Goal: Check status: Check status

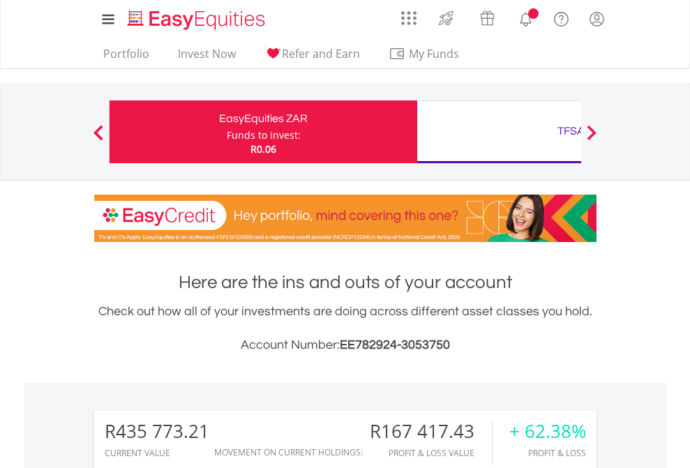
scroll to position [134, 219]
click at [227, 132] on div "Funds to invest:" at bounding box center [264, 135] width 74 height 14
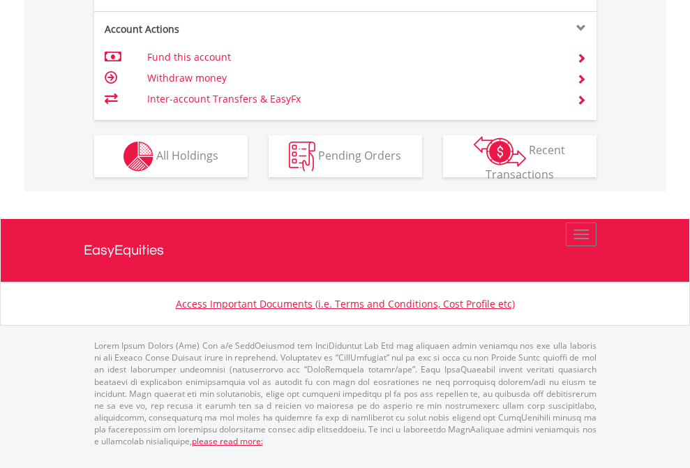
scroll to position [1420, 0]
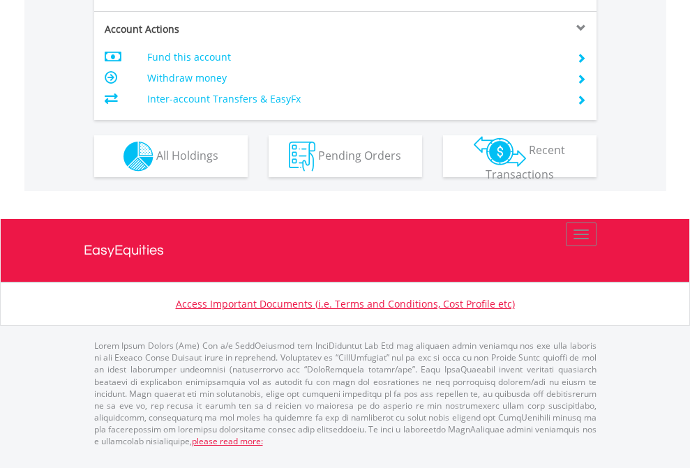
scroll to position [1309, 0]
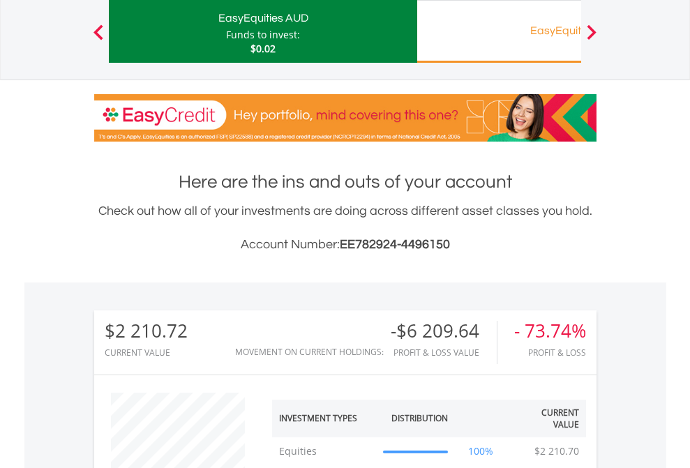
click at [499, 31] on div "EasyEquities RA" at bounding box center [570, 31] width 291 height 20
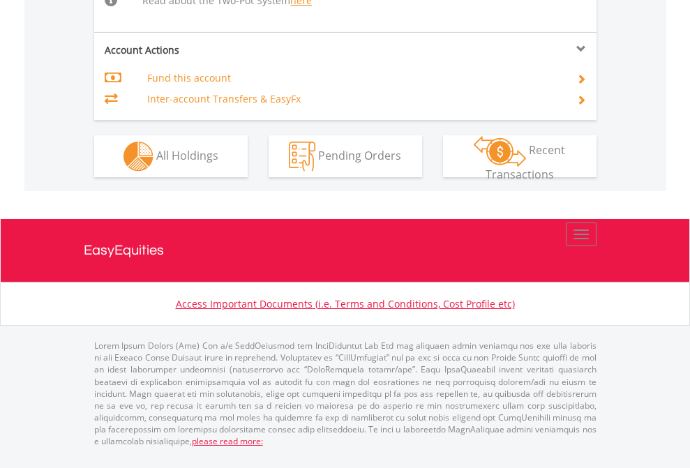
scroll to position [1446, 0]
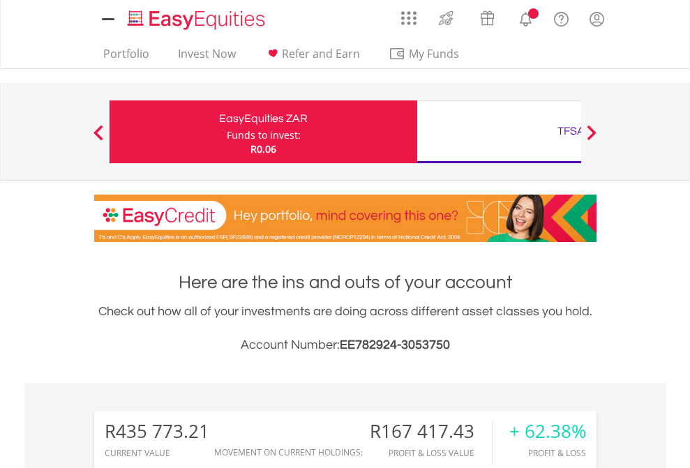
scroll to position [1153, 0]
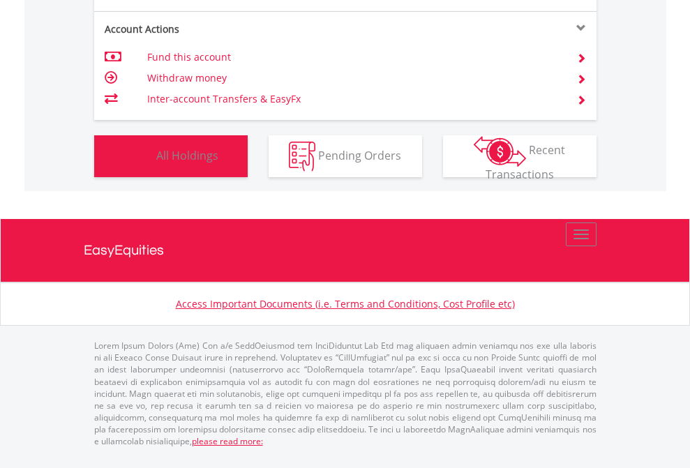
scroll to position [134, 219]
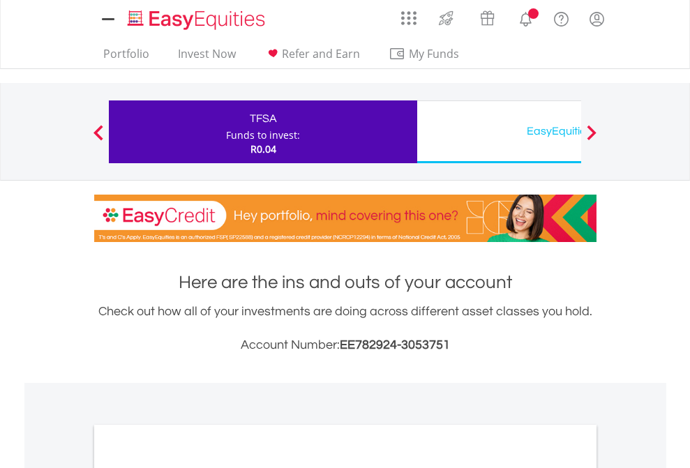
scroll to position [838, 0]
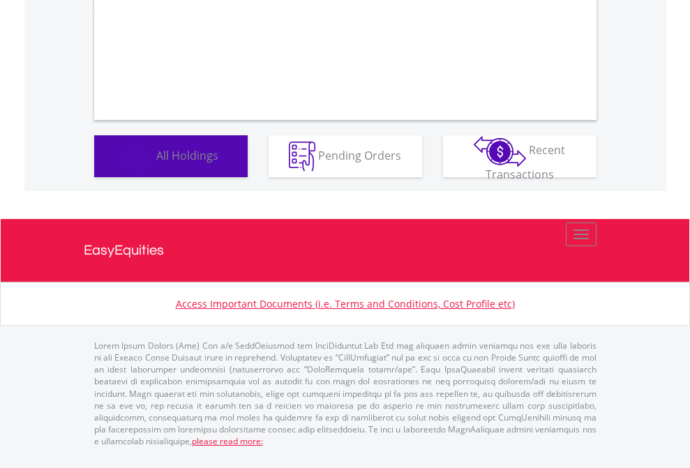
click at [156, 162] on span "All Holdings" at bounding box center [187, 154] width 62 height 15
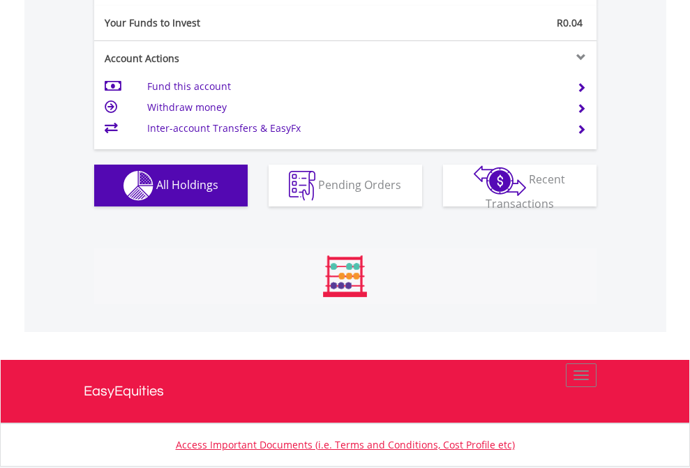
scroll to position [134, 219]
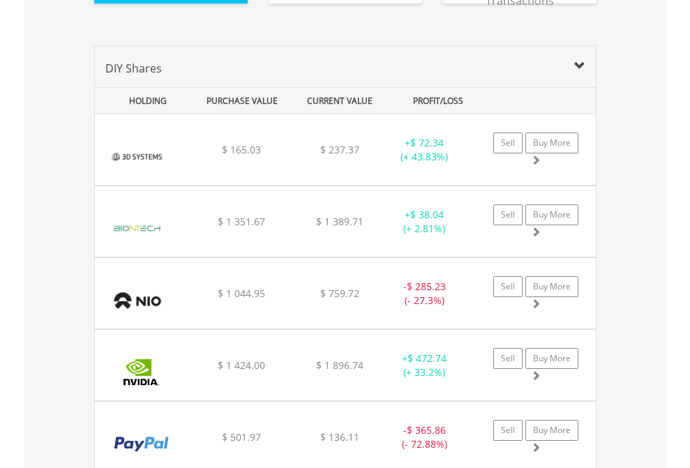
scroll to position [1551, 0]
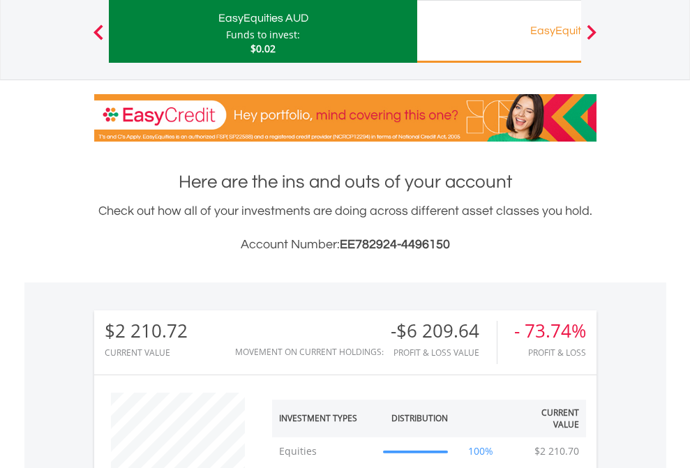
scroll to position [134, 219]
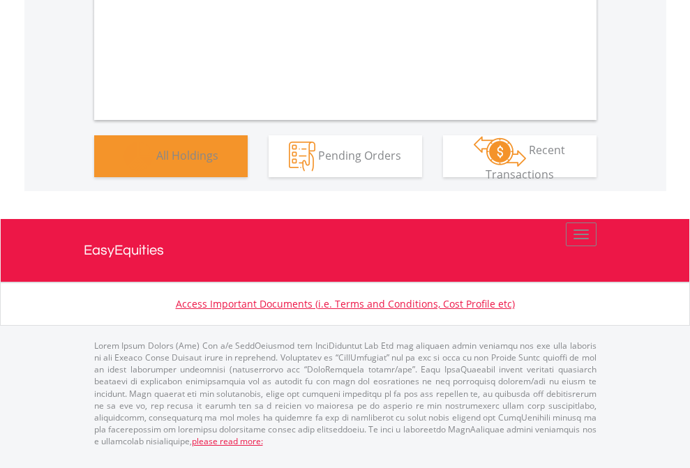
click at [156, 162] on span "All Holdings" at bounding box center [187, 154] width 62 height 15
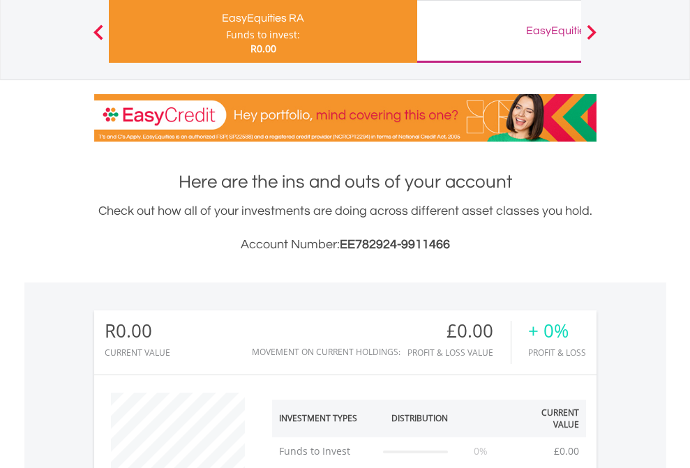
scroll to position [134, 219]
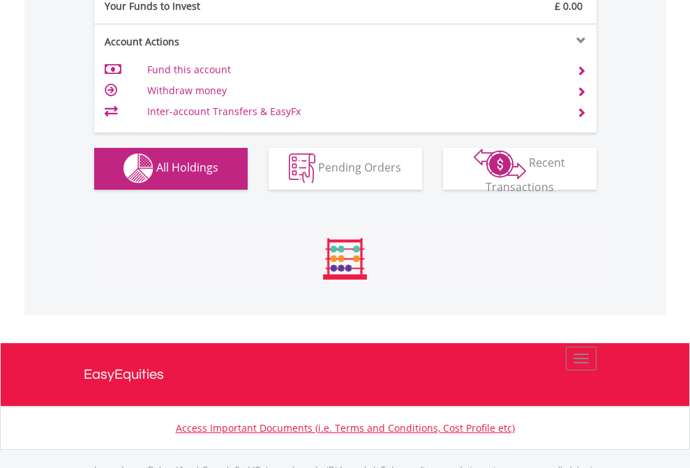
scroll to position [1381, 0]
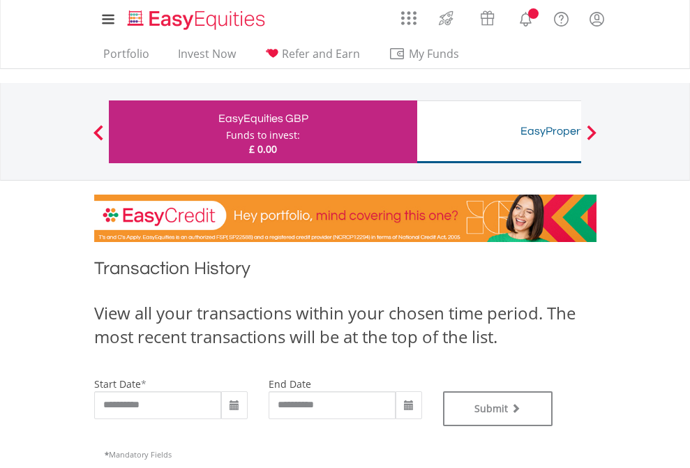
type input "**********"
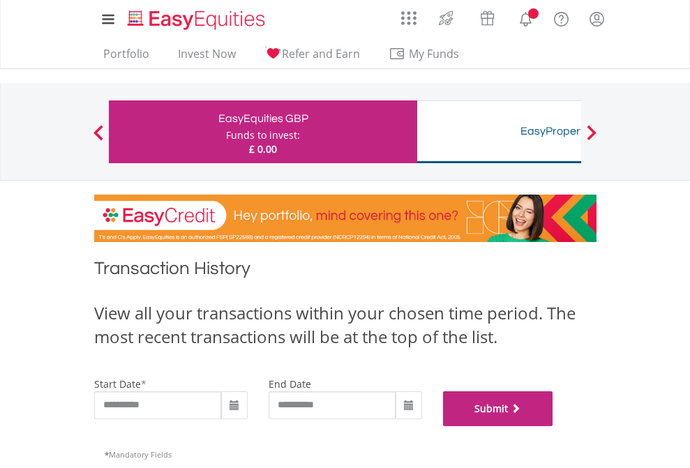
click at [553, 426] on button "Submit" at bounding box center [498, 408] width 110 height 35
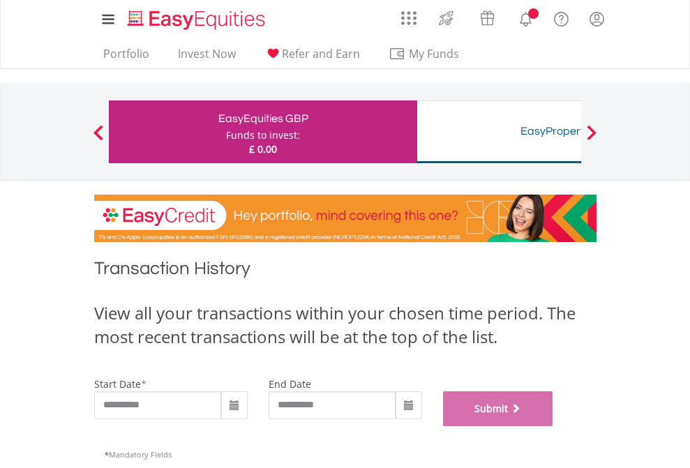
scroll to position [566, 0]
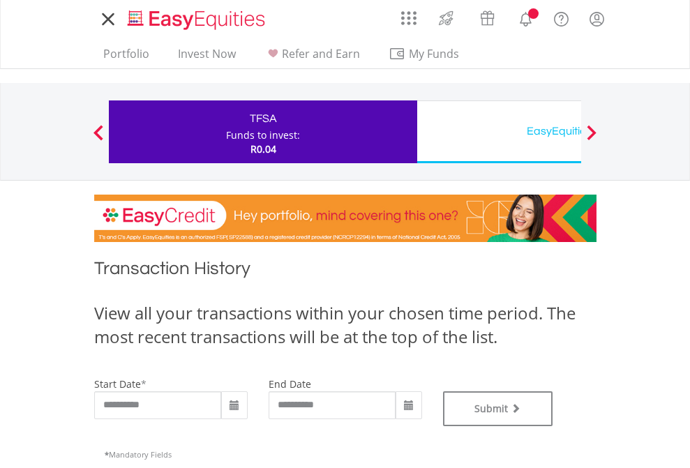
type input "**********"
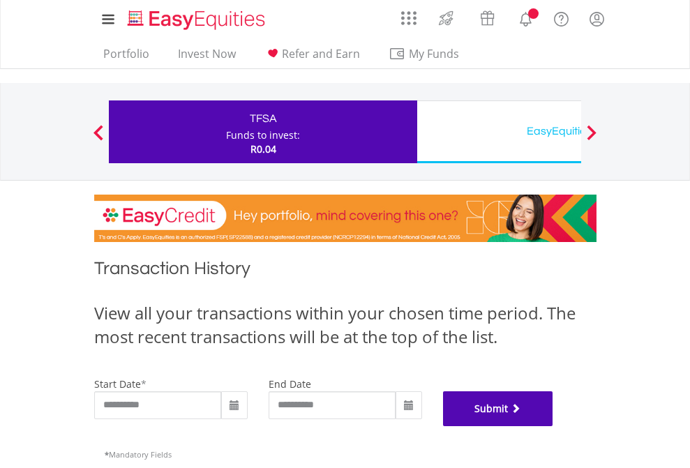
click at [553, 426] on button "Submit" at bounding box center [498, 408] width 110 height 35
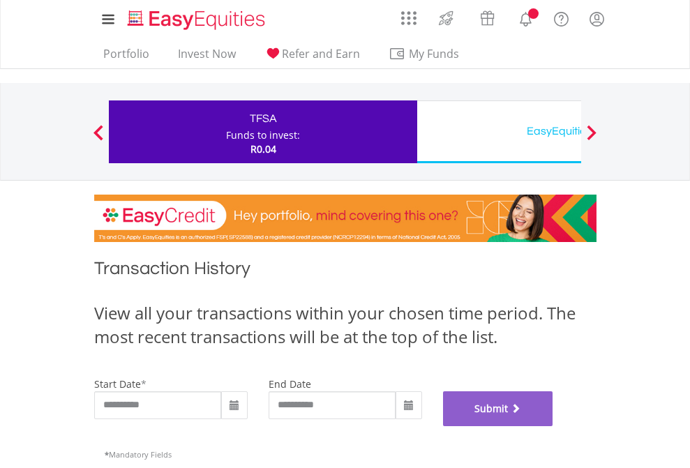
scroll to position [566, 0]
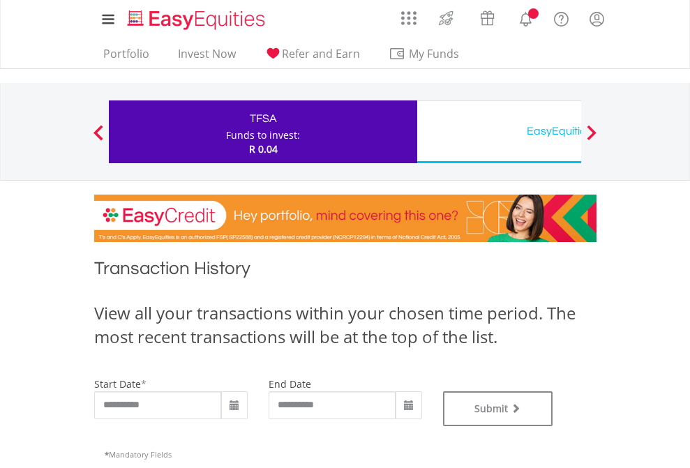
click at [499, 132] on div "EasyEquities USD" at bounding box center [570, 131] width 291 height 20
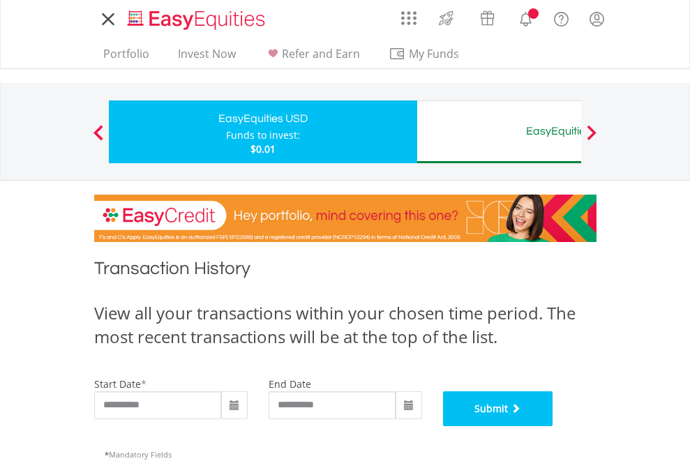
click at [553, 426] on button "Submit" at bounding box center [498, 408] width 110 height 35
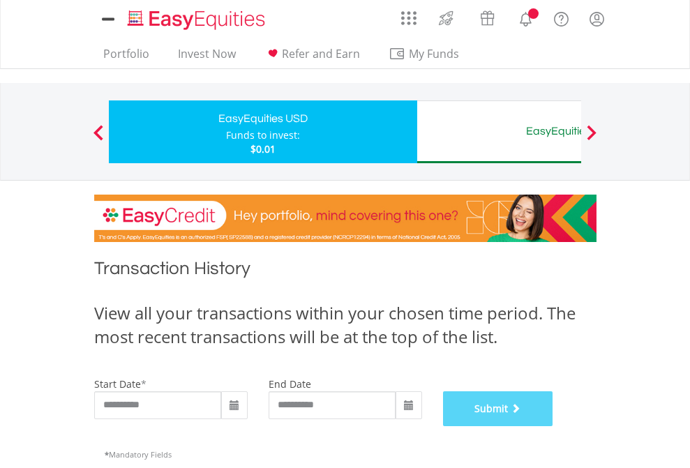
scroll to position [566, 0]
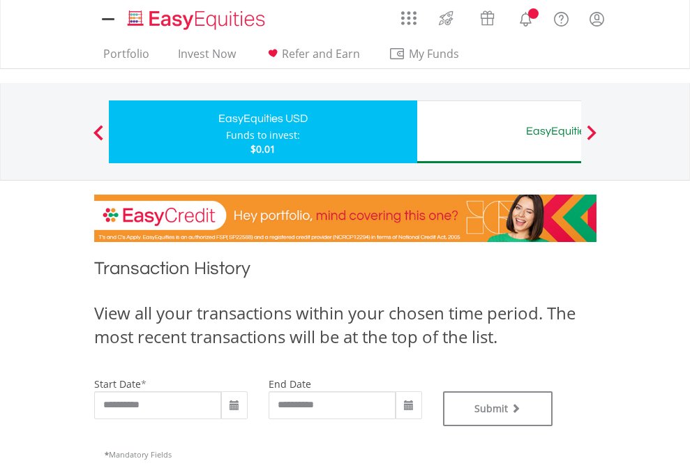
click at [499, 132] on div "EasyEquities AUD" at bounding box center [570, 131] width 291 height 20
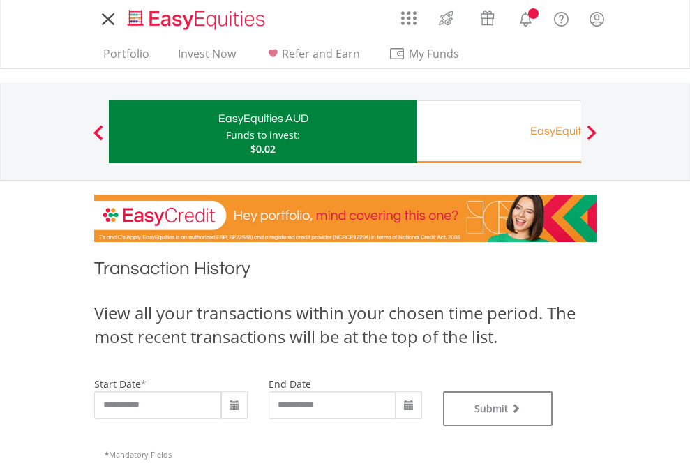
type input "**********"
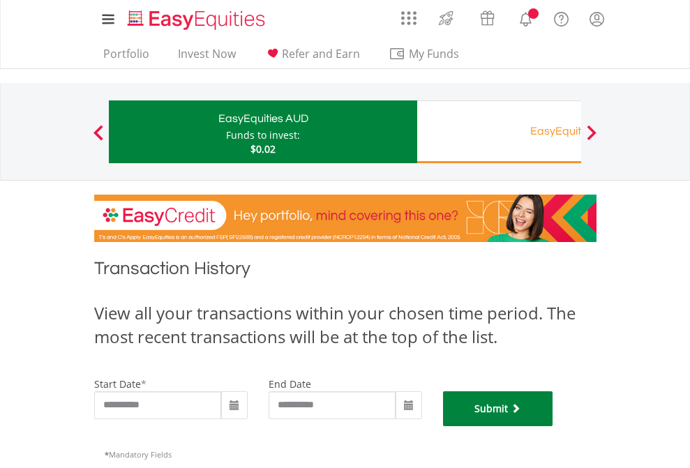
click at [553, 426] on button "Submit" at bounding box center [498, 408] width 110 height 35
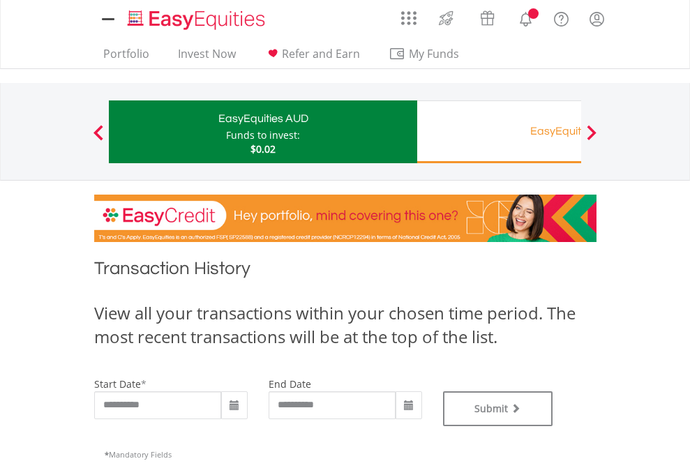
click at [499, 132] on div "EasyEquities RA" at bounding box center [570, 131] width 291 height 20
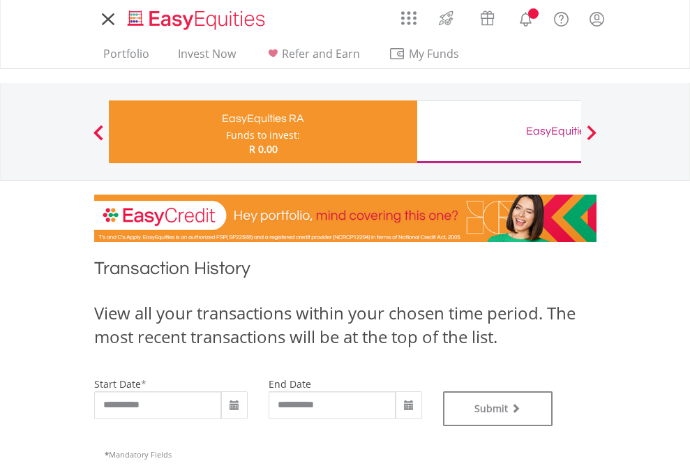
type input "**********"
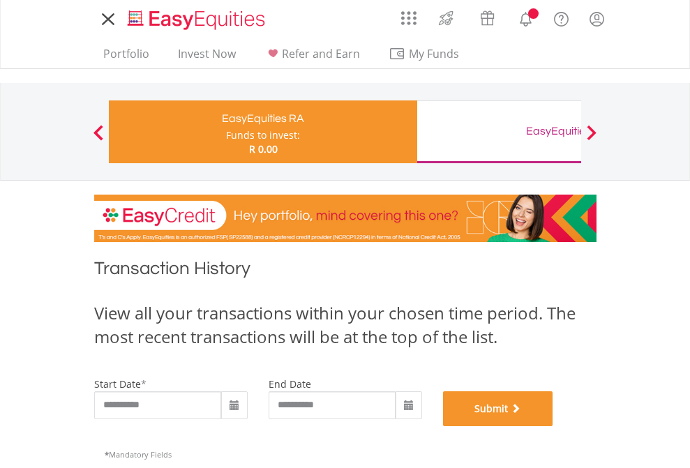
click at [553, 426] on button "Submit" at bounding box center [498, 408] width 110 height 35
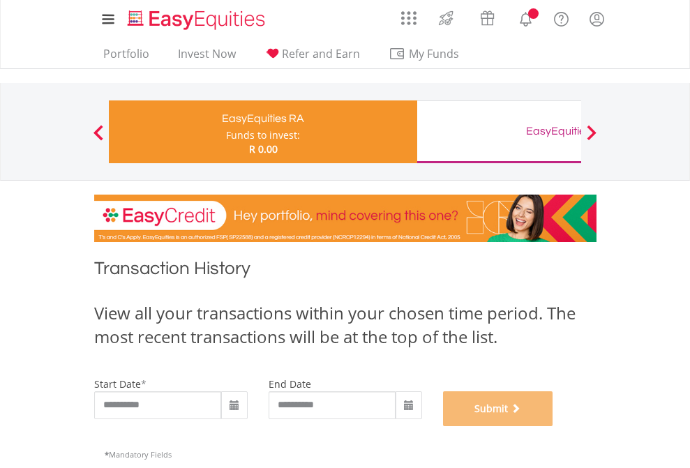
scroll to position [566, 0]
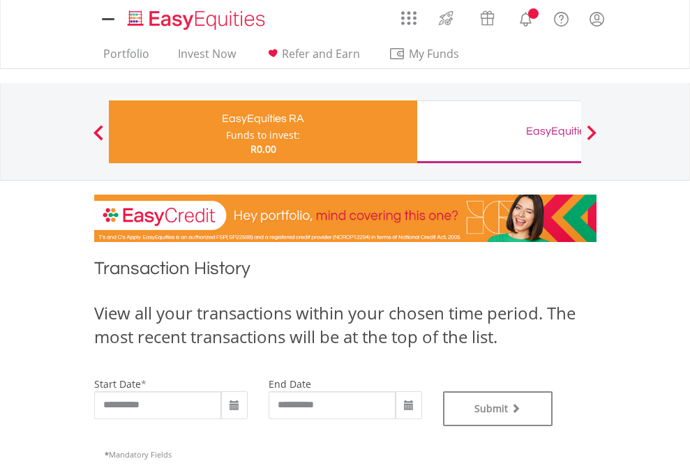
click at [499, 132] on div "EasyEquities GBP" at bounding box center [570, 131] width 291 height 20
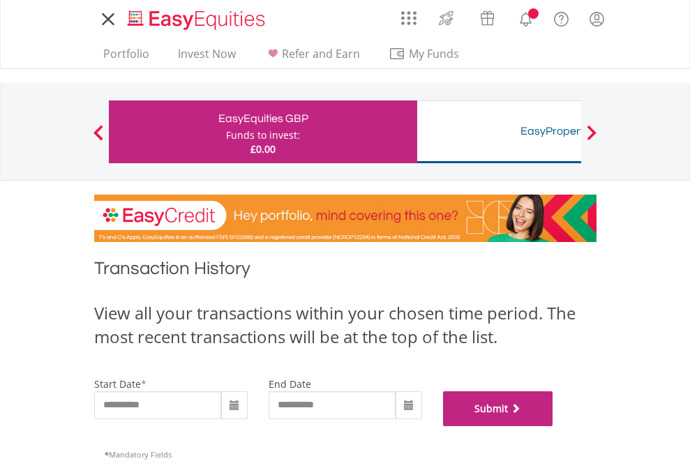
click at [553, 426] on button "Submit" at bounding box center [498, 408] width 110 height 35
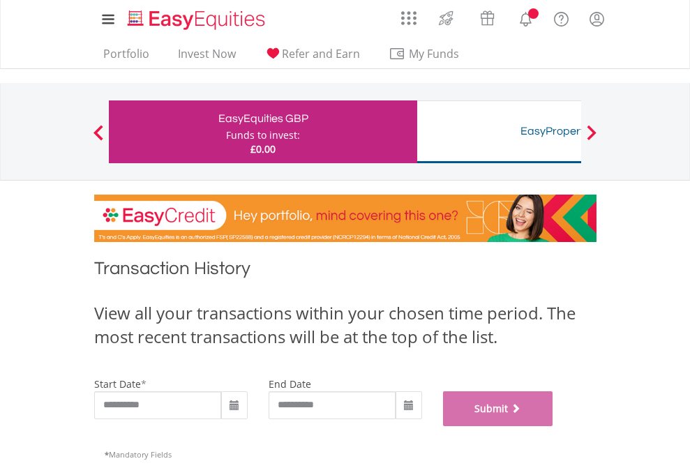
scroll to position [566, 0]
